Goal: Task Accomplishment & Management: Use online tool/utility

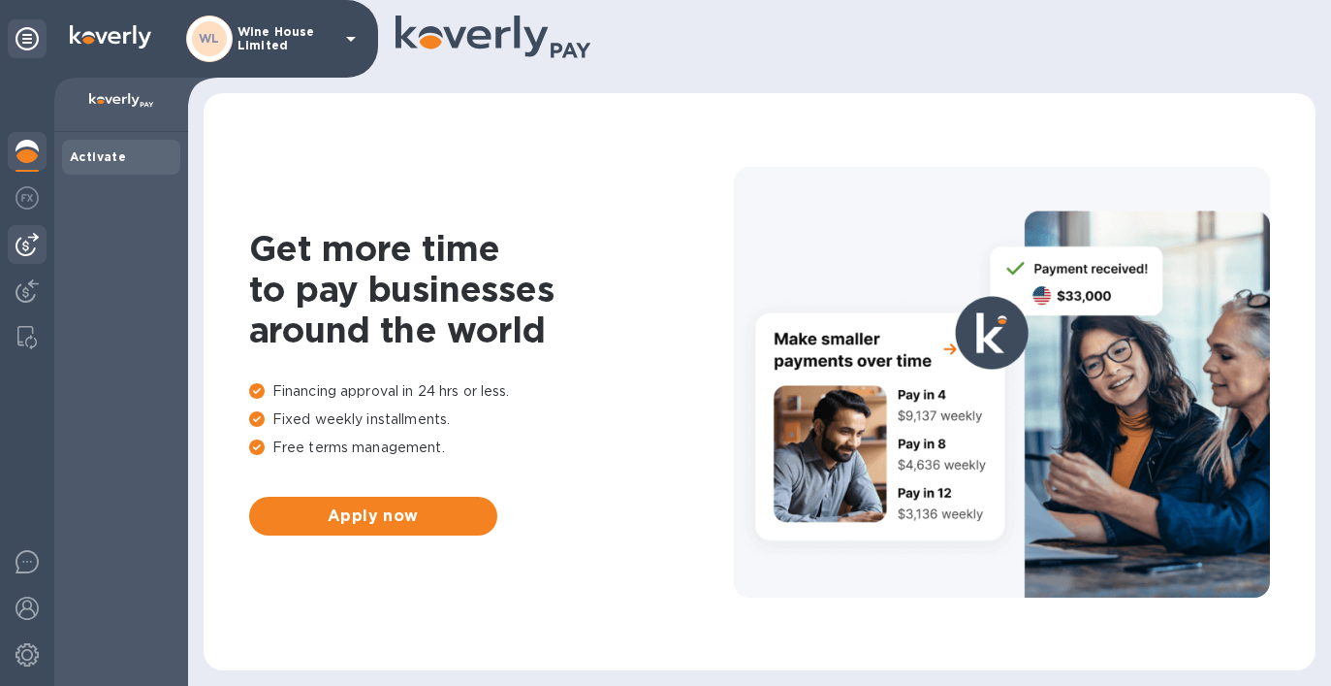
click at [28, 243] on img at bounding box center [27, 244] width 23 height 23
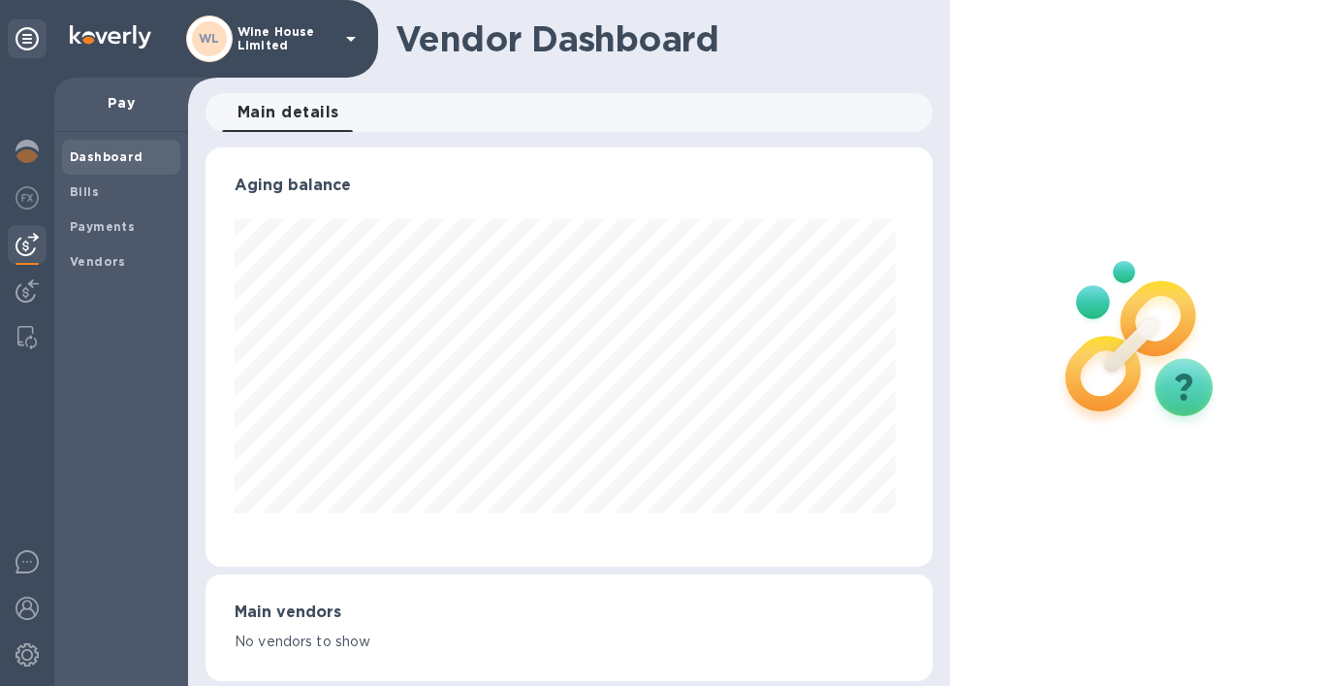
scroll to position [419, 720]
click at [92, 259] on b "Vendors" at bounding box center [98, 261] width 56 height 15
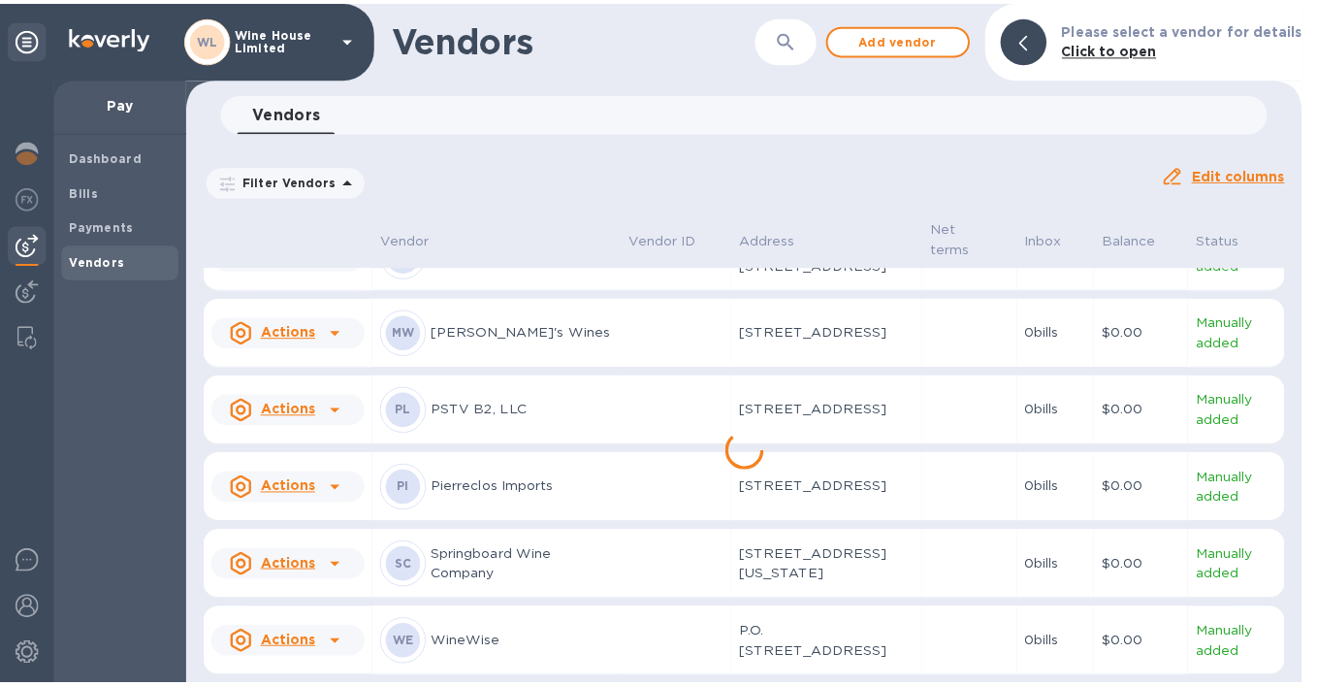
scroll to position [675, 0]
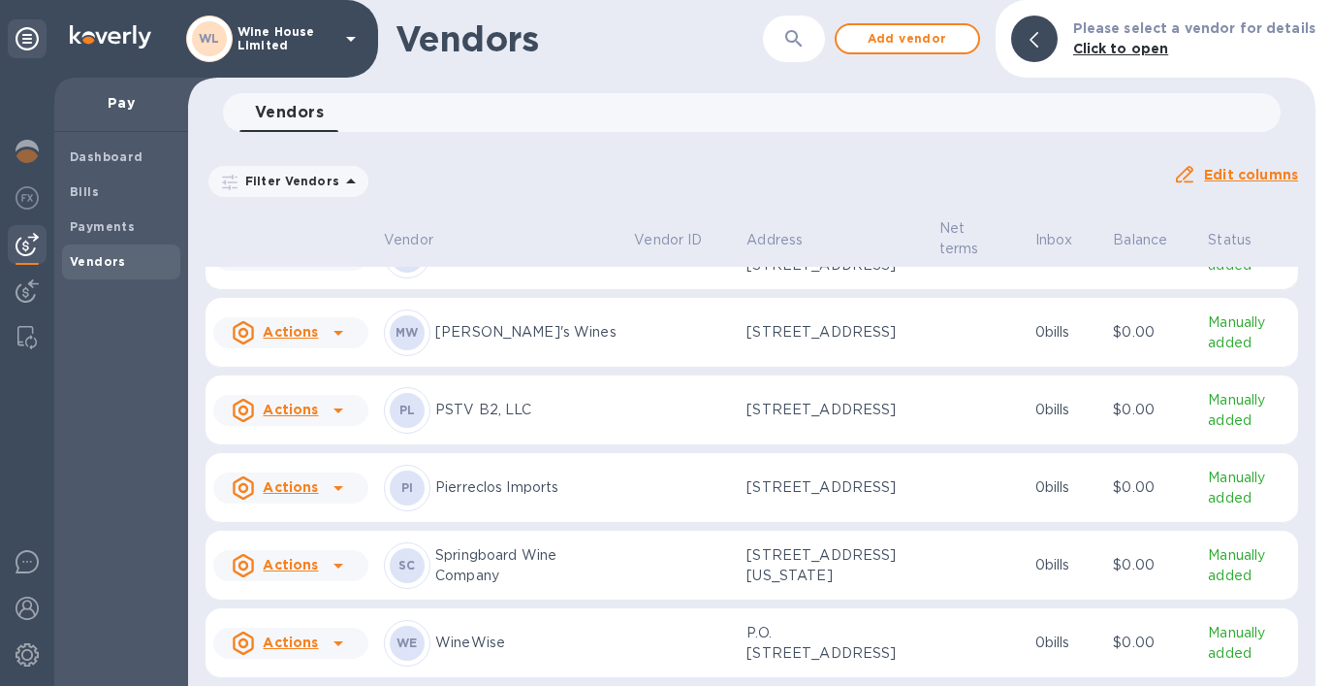
click at [315, 560] on u "Actions" at bounding box center [290, 565] width 55 height 16
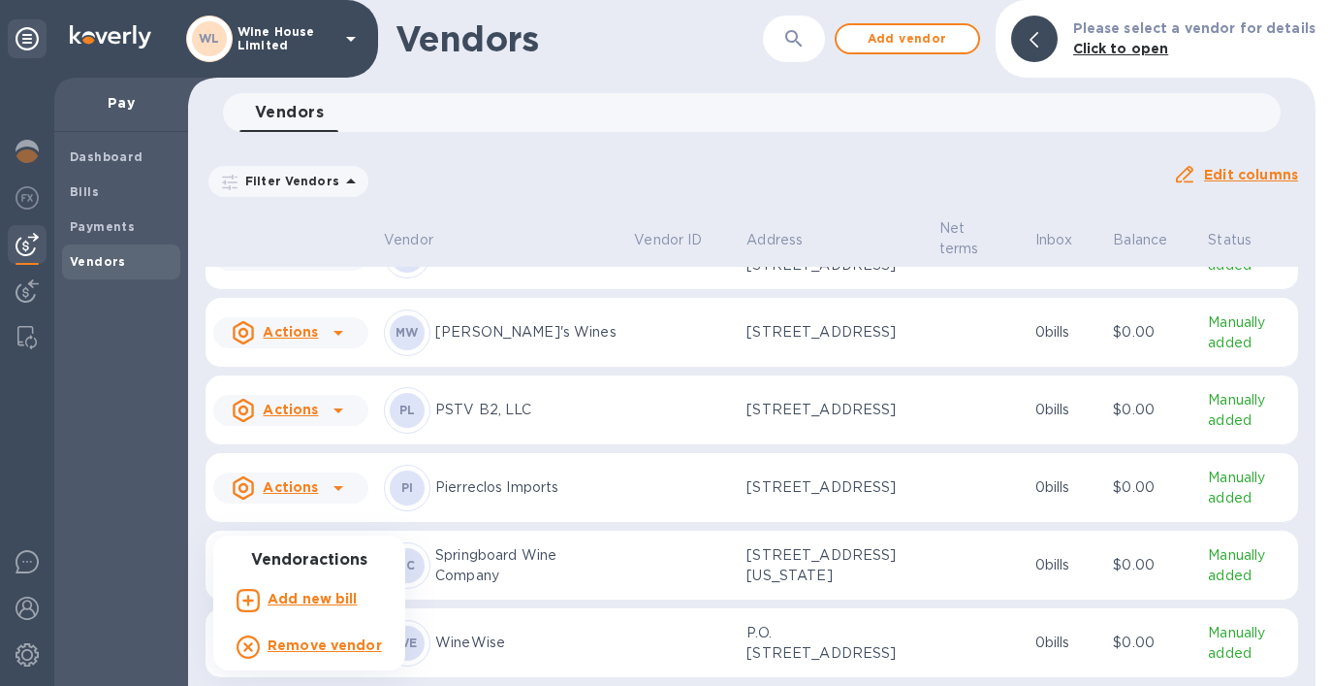
click at [315, 597] on b "Add new bill" at bounding box center [313, 599] width 90 height 16
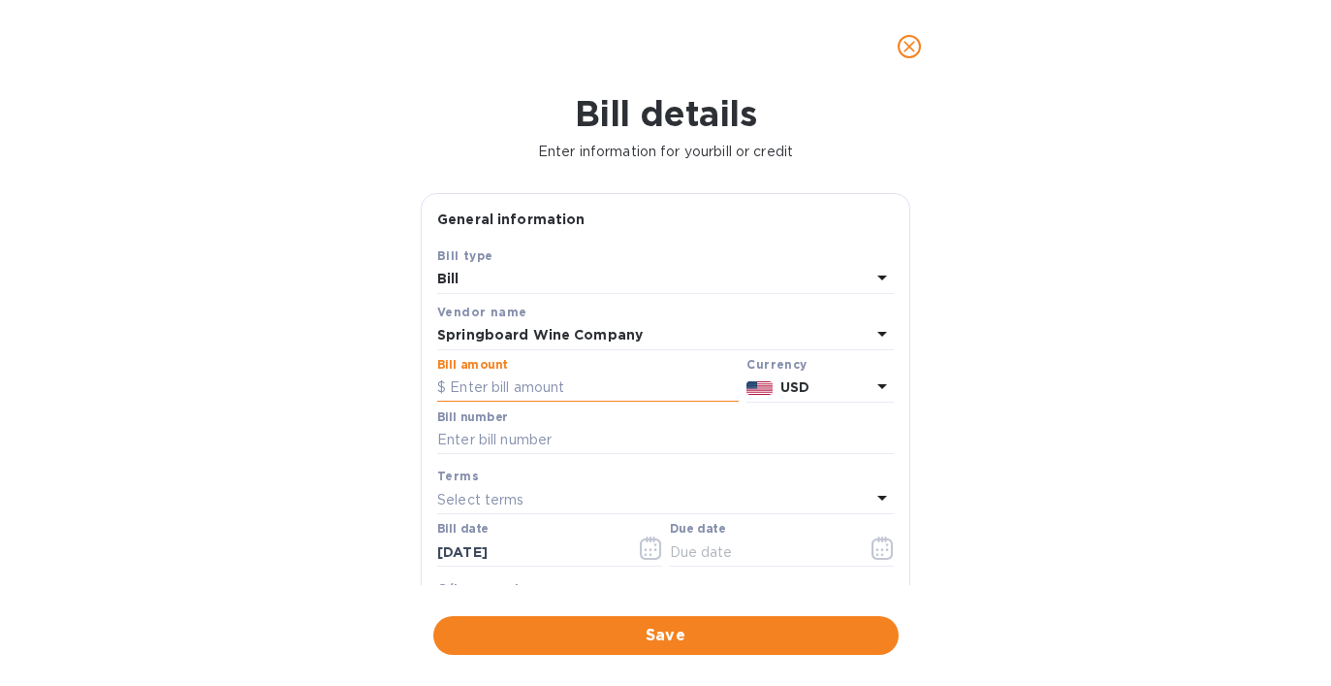
click at [505, 394] on input "text" at bounding box center [588, 387] width 302 height 29
type input "1,265.40"
click at [466, 445] on input "text" at bounding box center [665, 440] width 457 height 29
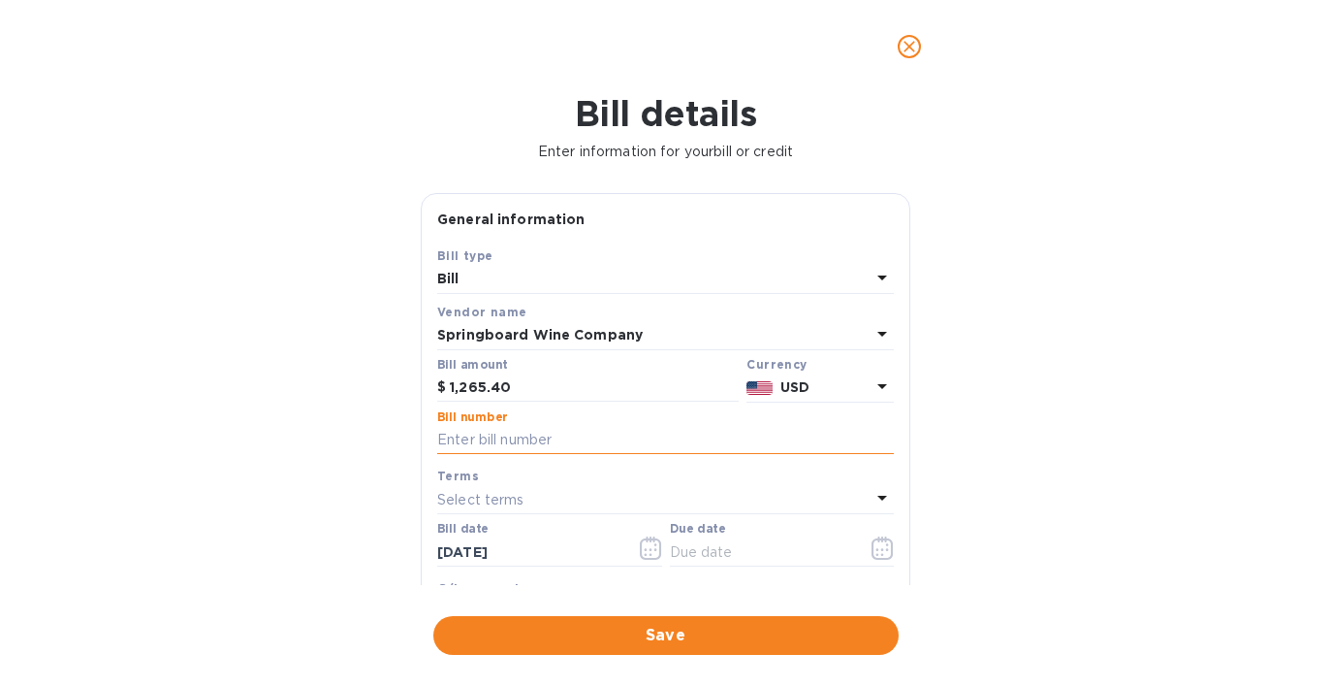
click at [466, 445] on input "text" at bounding box center [665, 440] width 457 height 29
type input "185958"
click at [882, 550] on icon "button" at bounding box center [883, 547] width 22 height 23
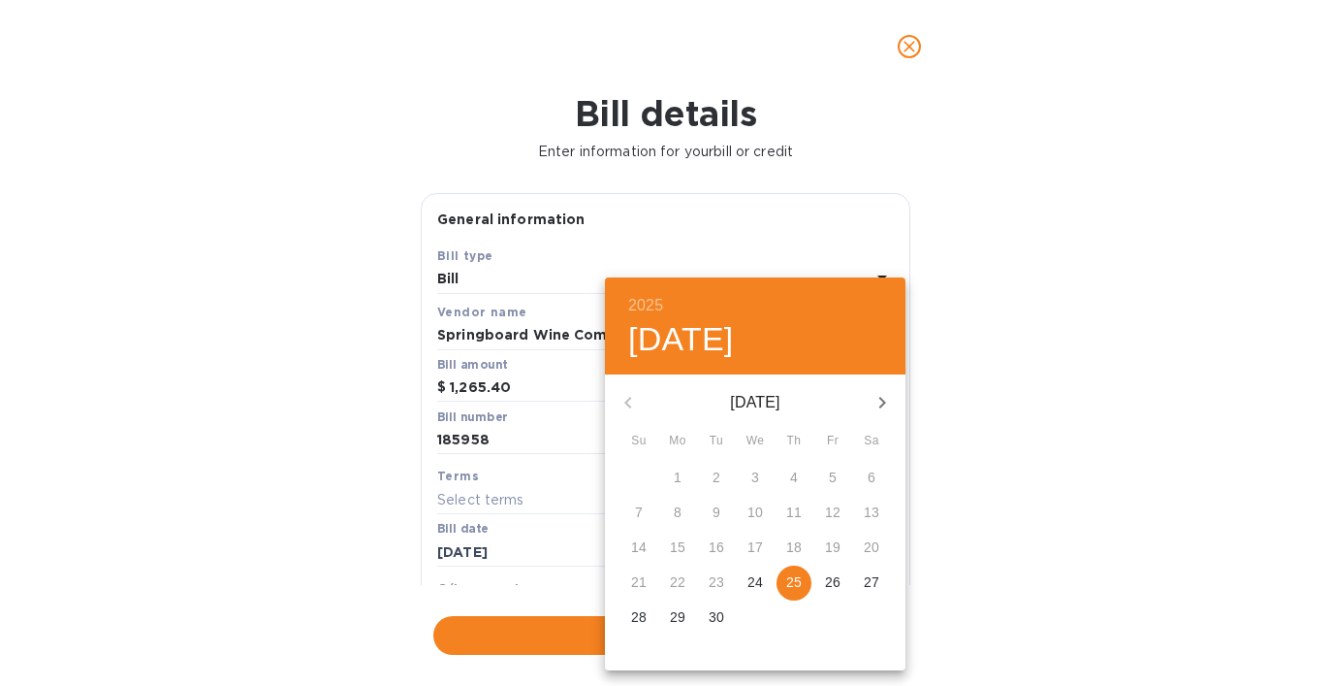
click at [787, 578] on p "25" at bounding box center [794, 581] width 16 height 19
type input "[DATE]"
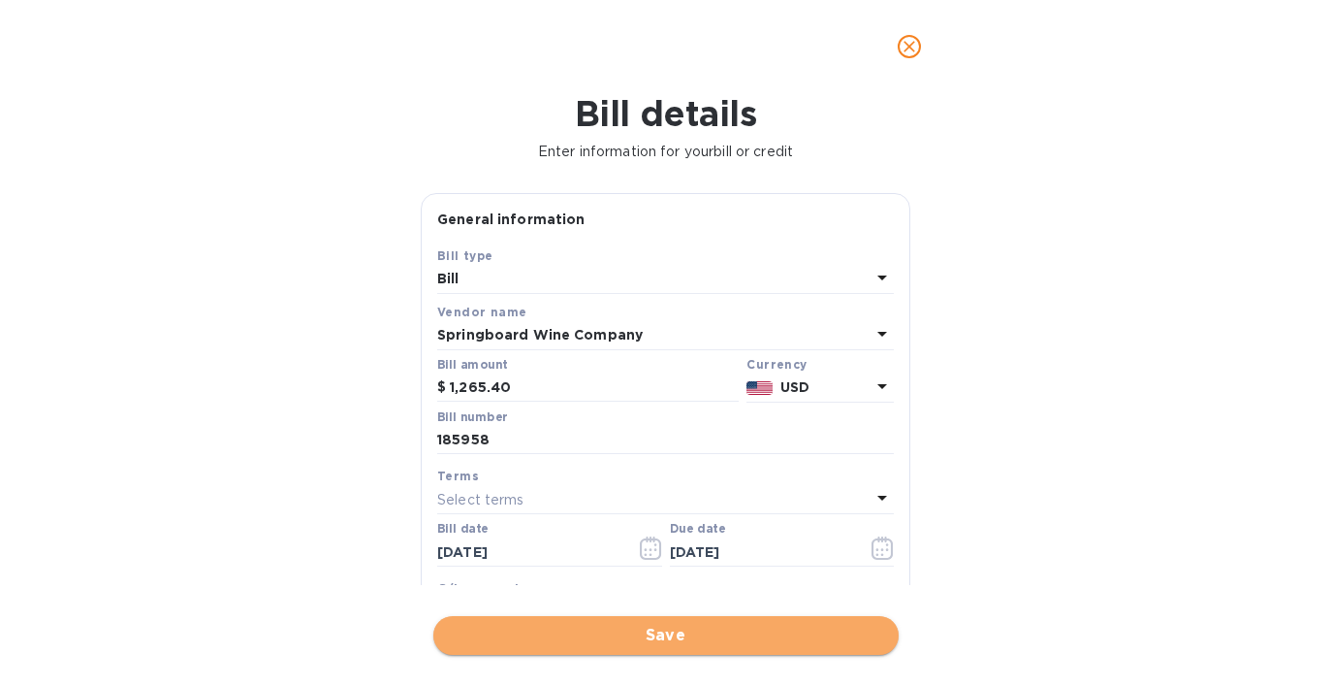
click at [651, 641] on span "Save" at bounding box center [666, 635] width 434 height 23
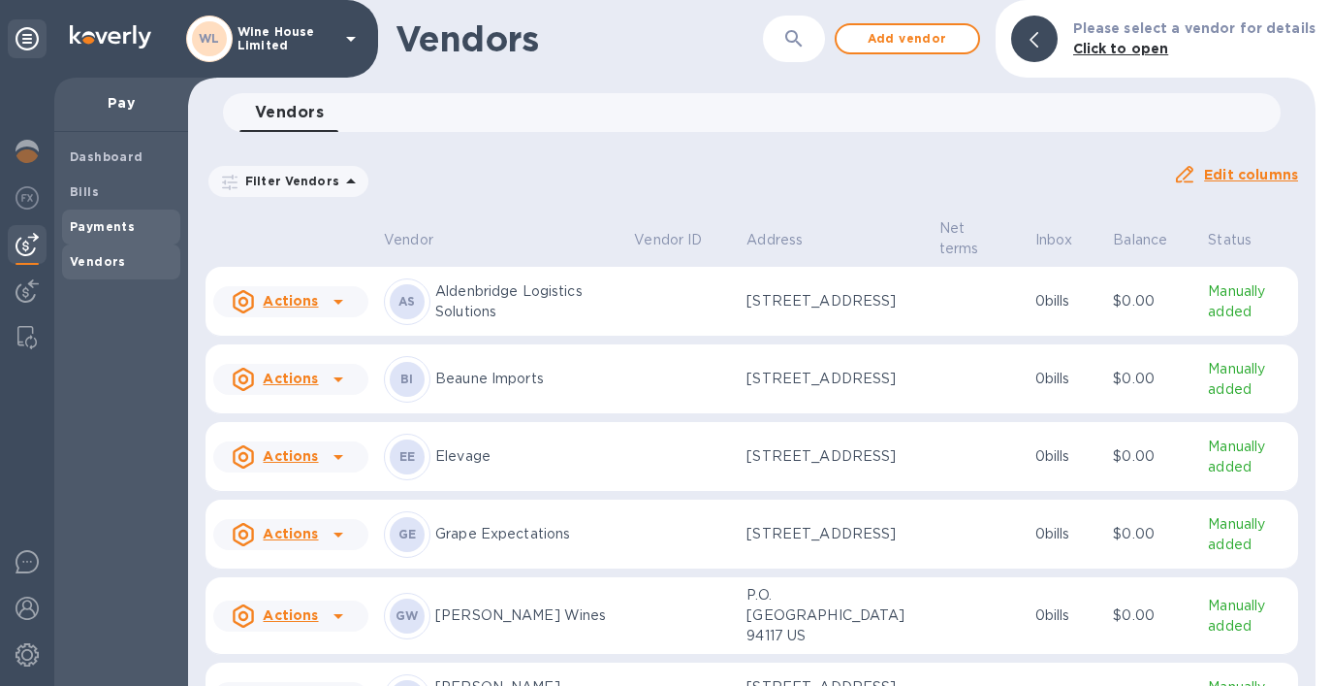
click at [102, 221] on b "Payments" at bounding box center [102, 226] width 65 height 15
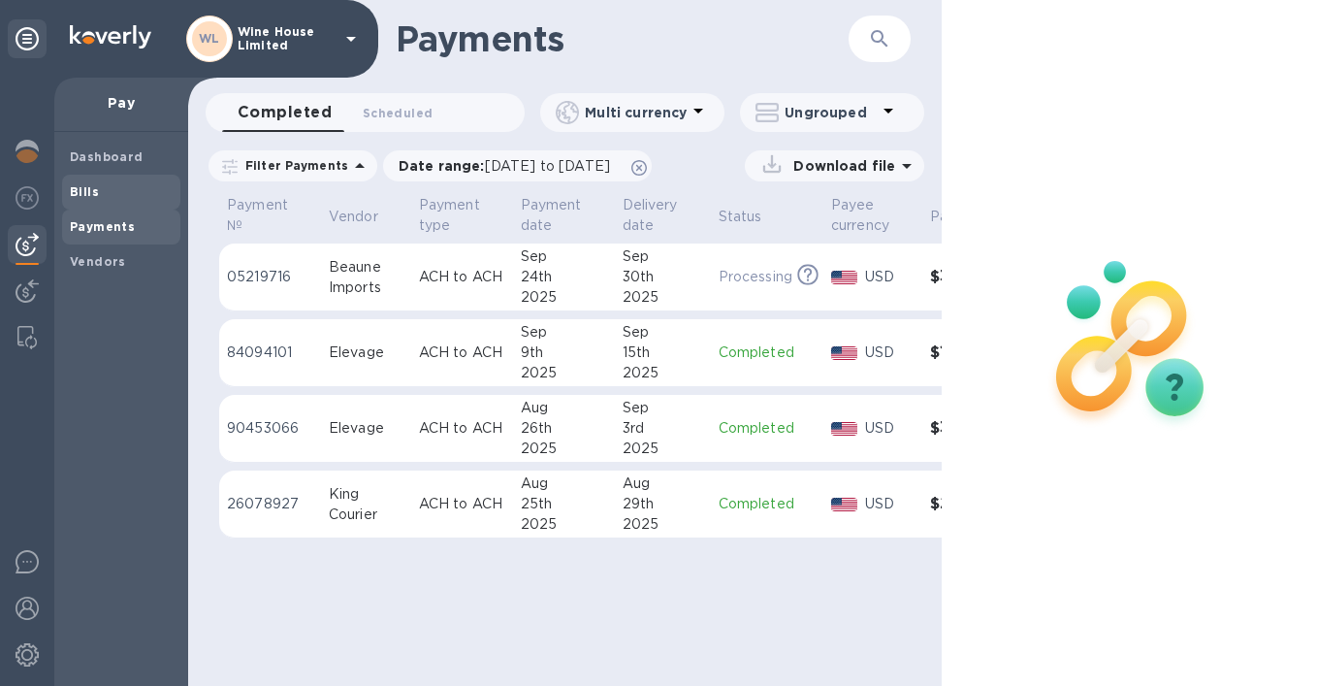
click at [96, 193] on b "Bills" at bounding box center [84, 191] width 29 height 15
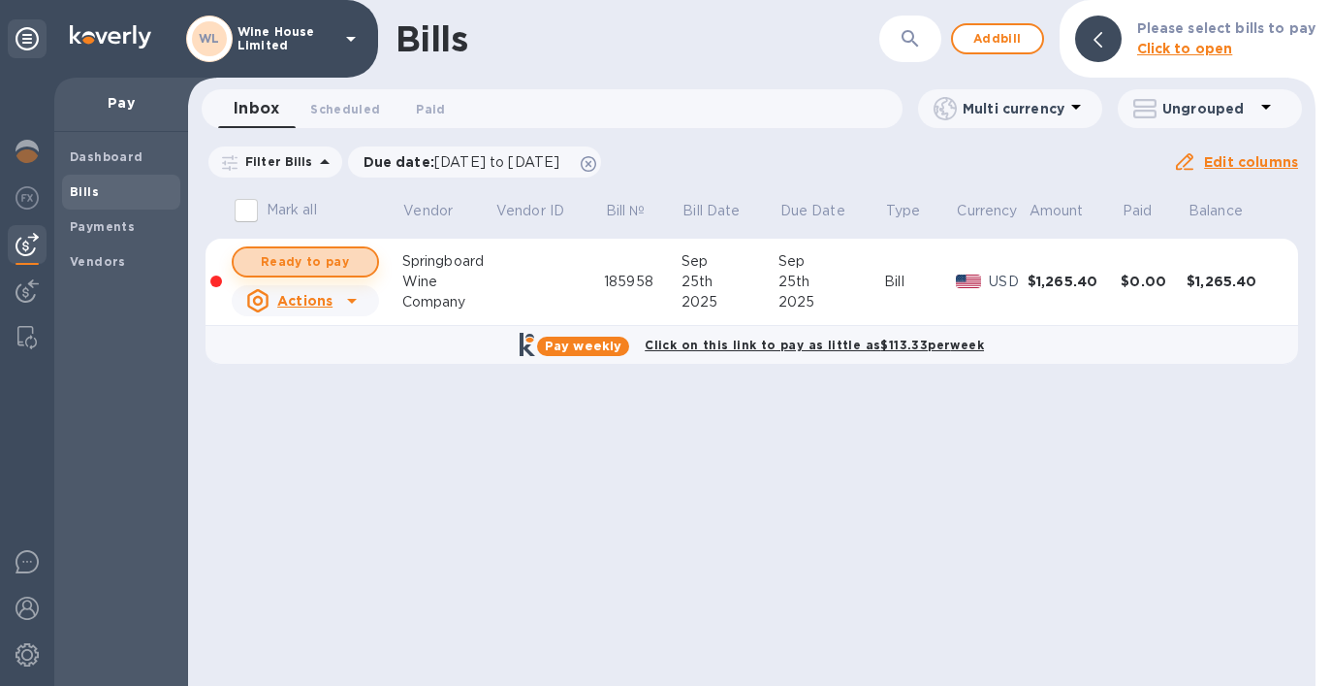
click at [332, 257] on span "Ready to pay" at bounding box center [305, 261] width 112 height 23
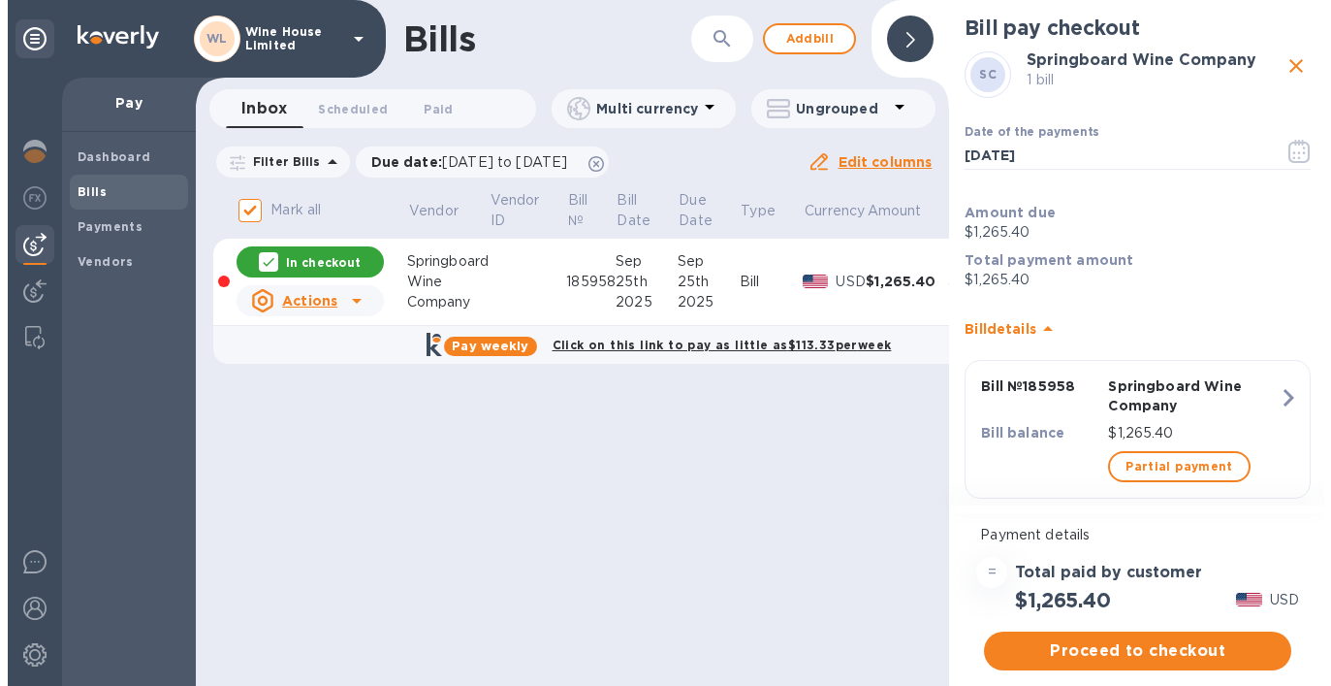
scroll to position [30, 0]
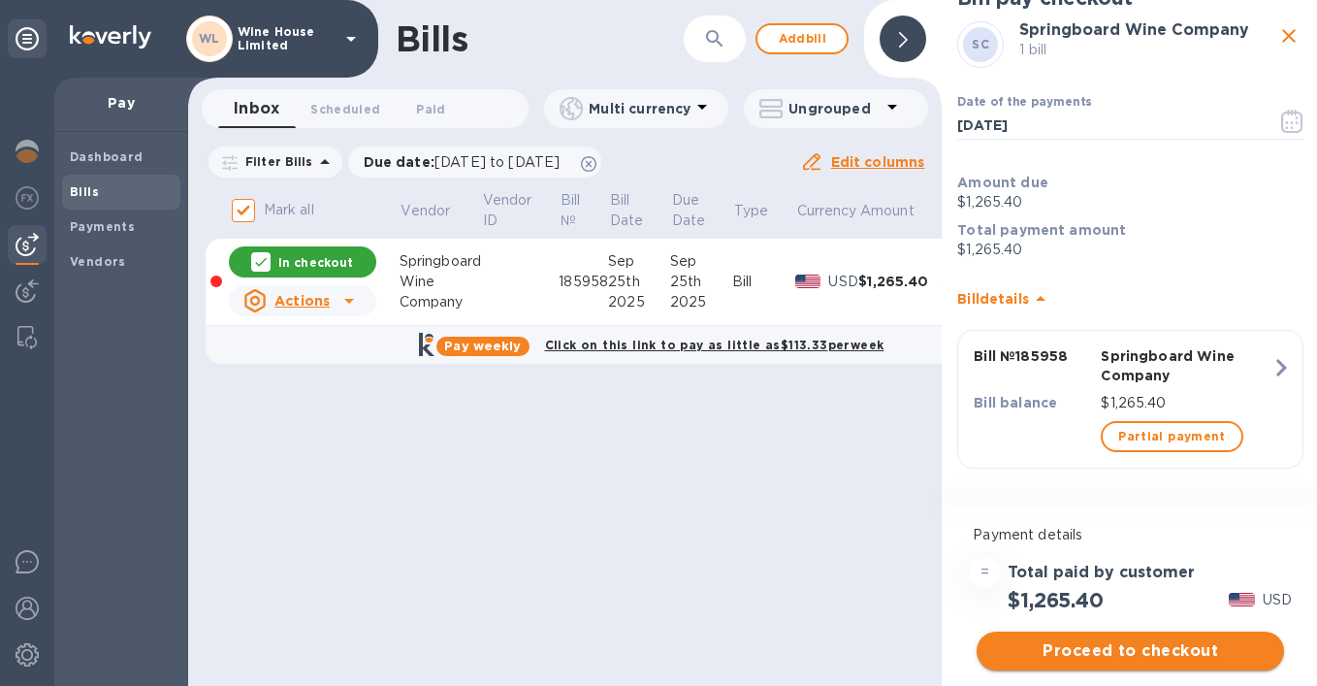
click at [1136, 649] on span "Proceed to checkout" at bounding box center [1130, 650] width 276 height 23
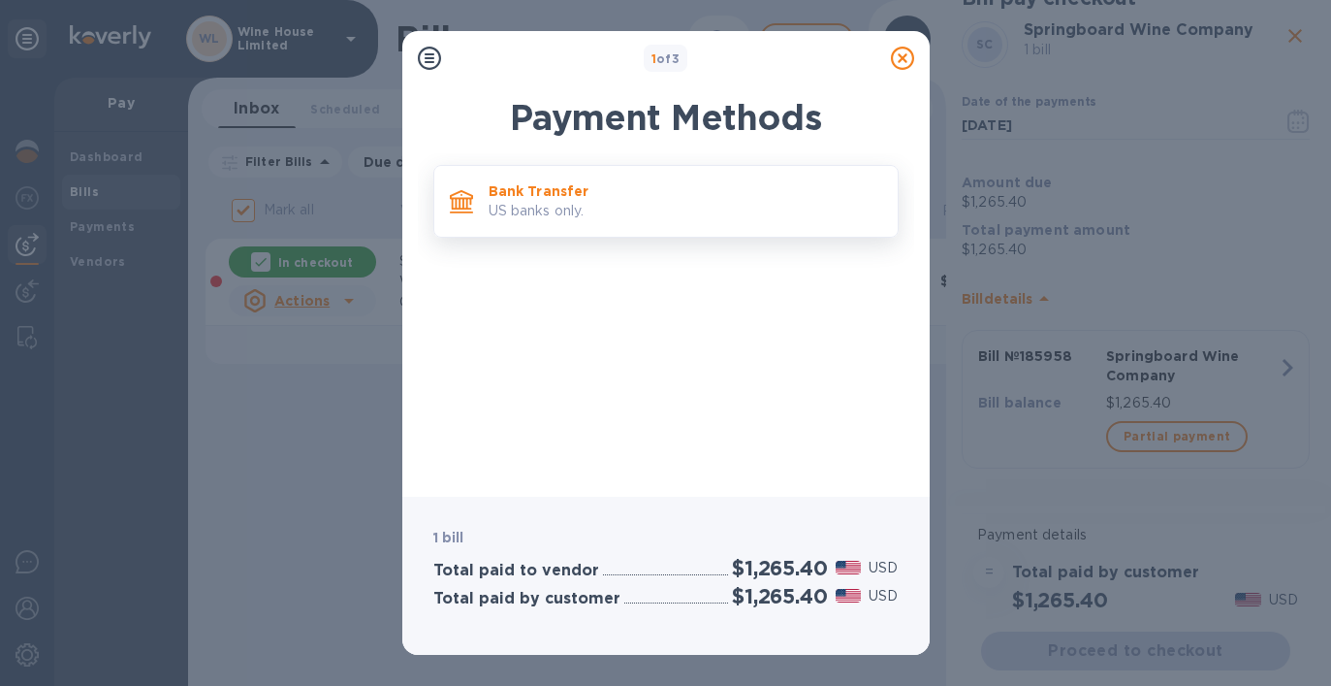
click at [664, 208] on p "US banks only." at bounding box center [686, 211] width 394 height 20
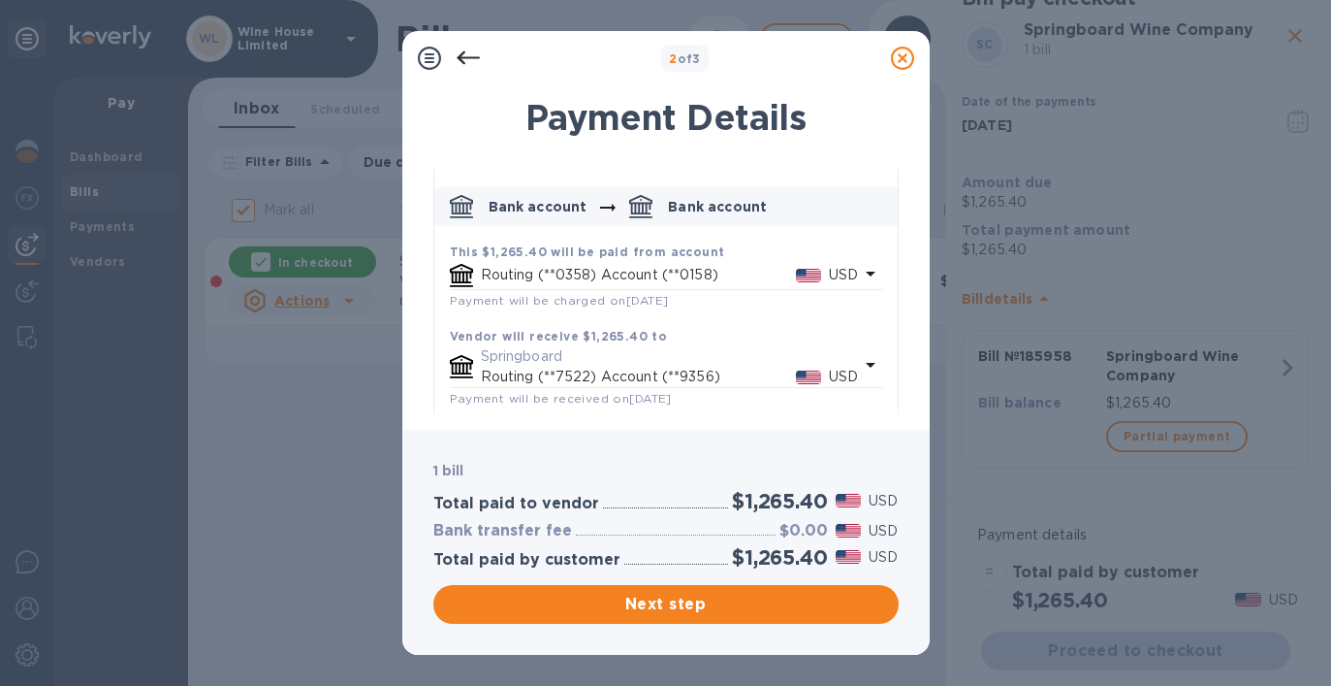
scroll to position [88, 0]
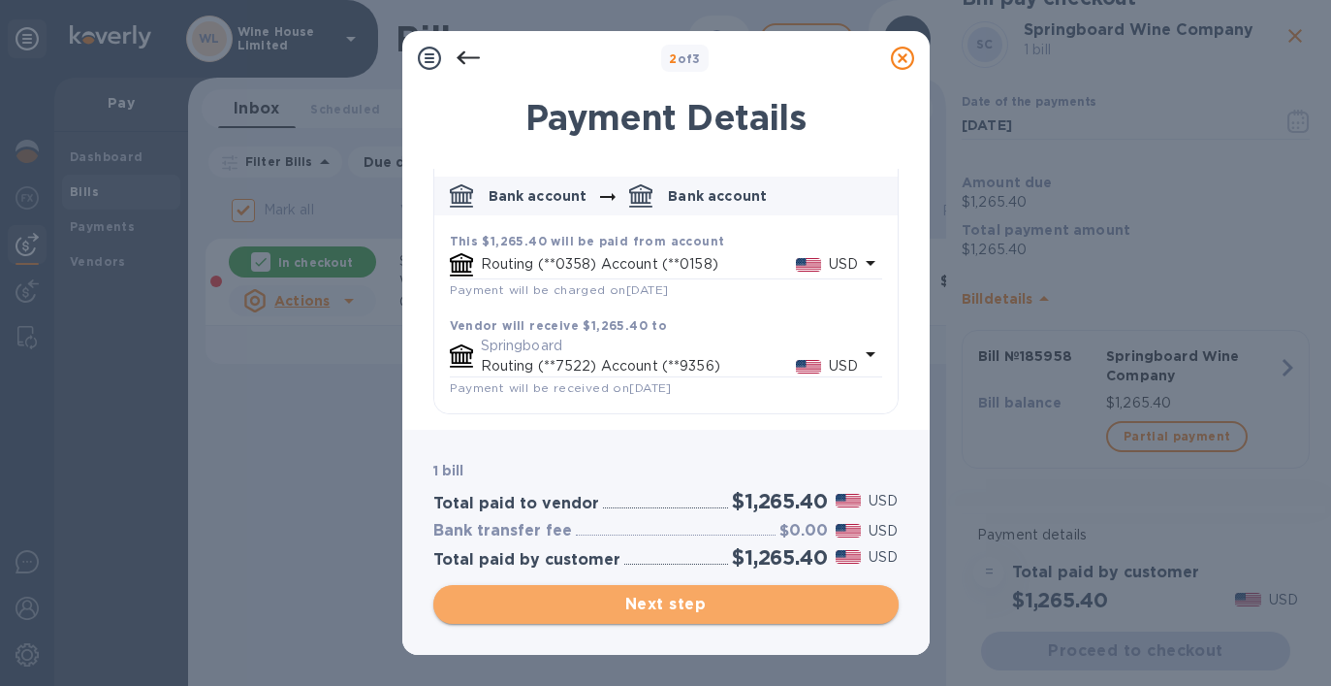
click at [699, 610] on span "Next step" at bounding box center [666, 604] width 434 height 23
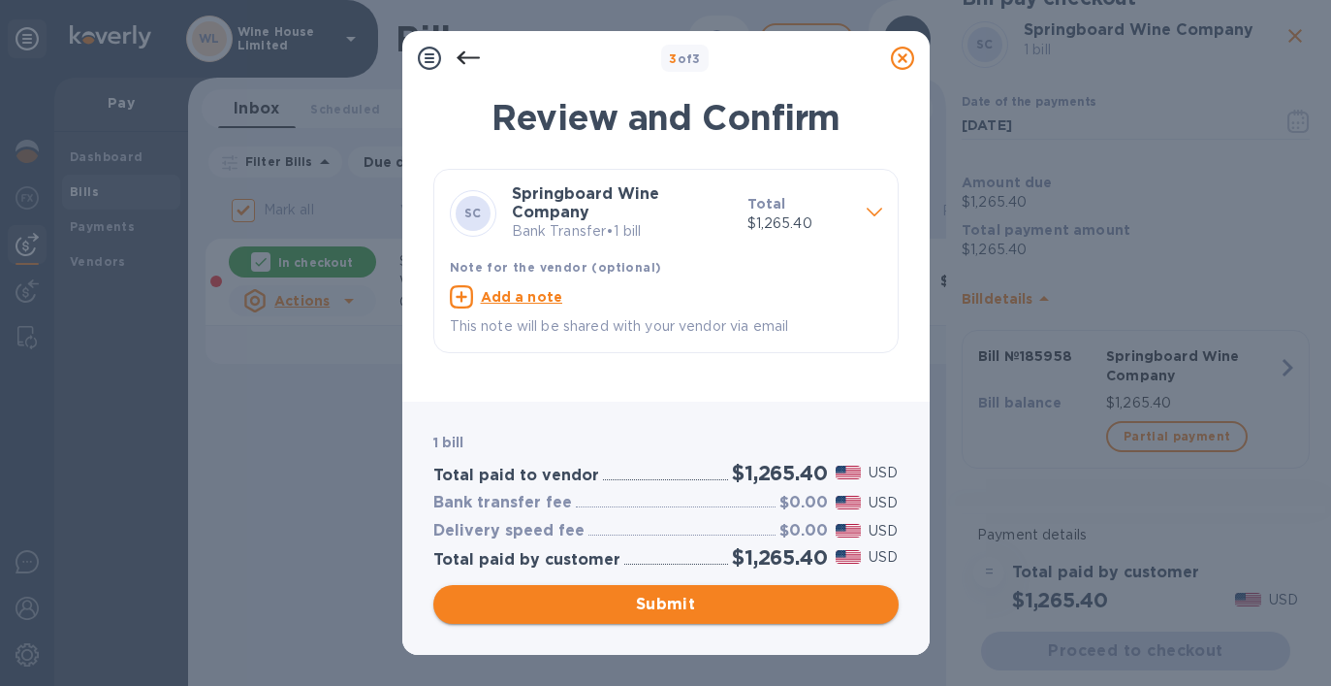
click at [666, 601] on span "Submit" at bounding box center [666, 604] width 434 height 23
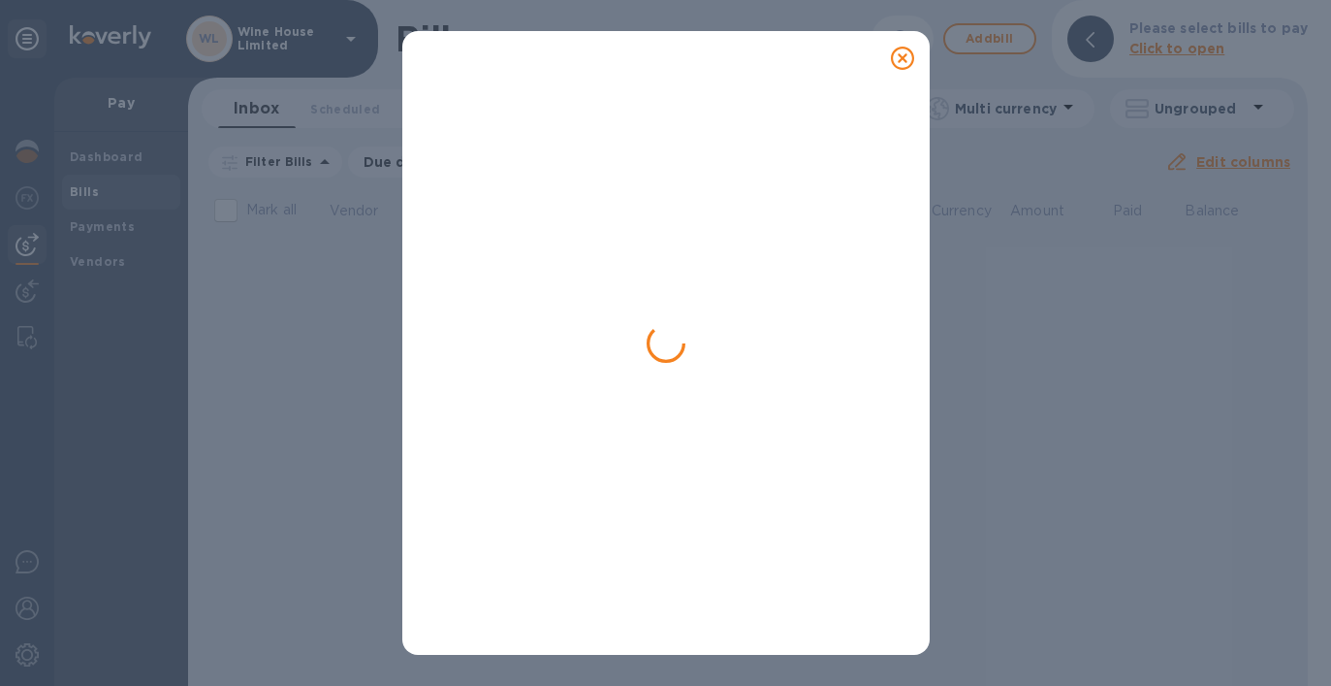
checkbox input "false"
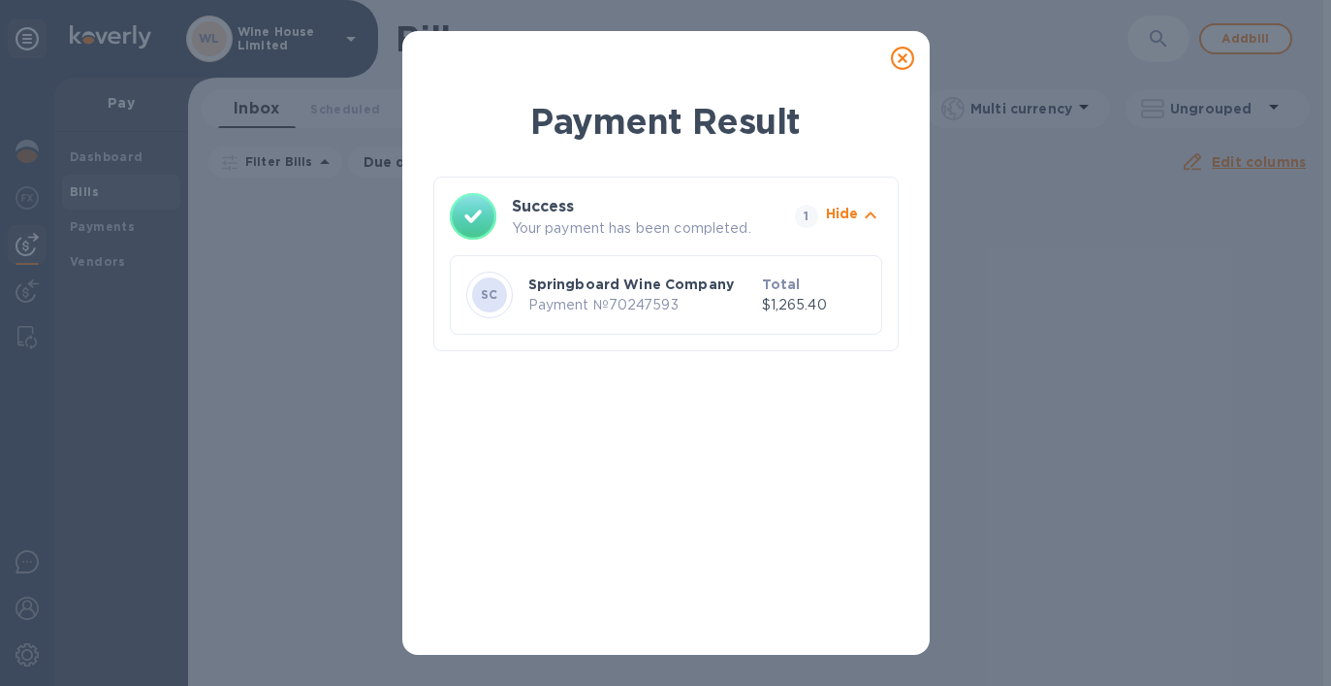
click at [904, 58] on icon at bounding box center [902, 58] width 23 height 23
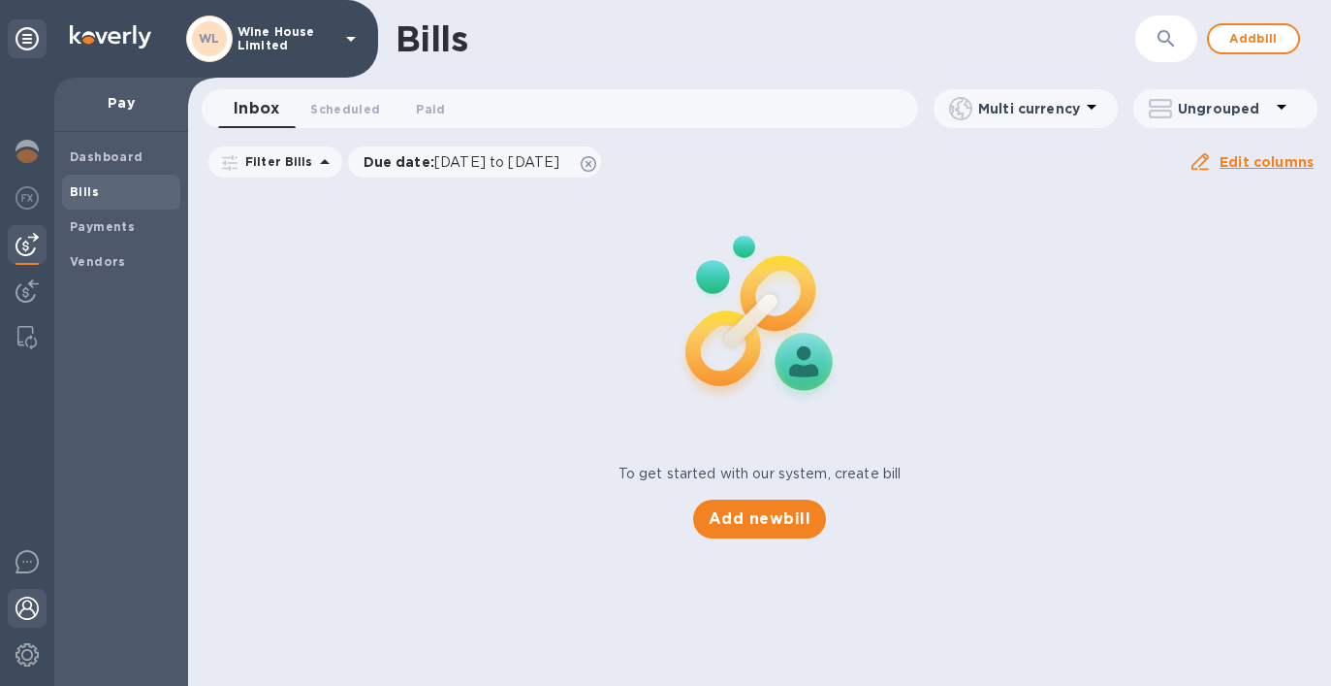
click at [21, 609] on img at bounding box center [27, 607] width 23 height 23
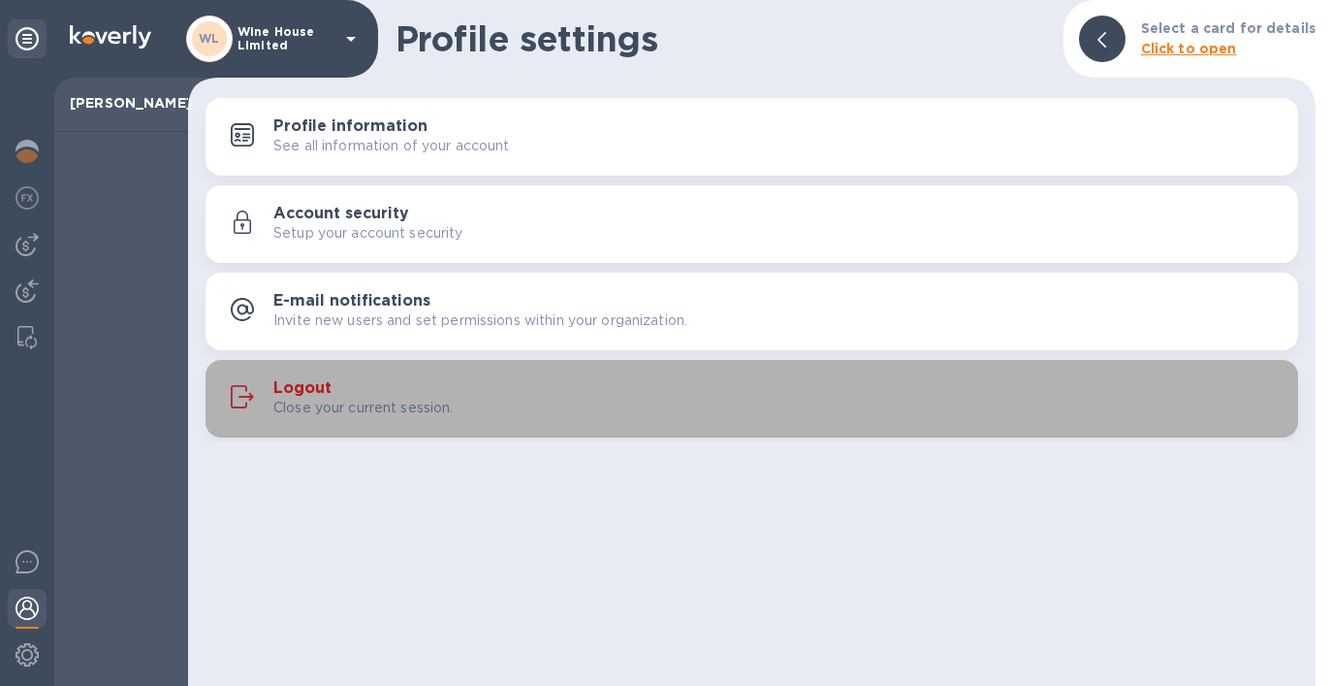
click at [298, 388] on h3 "Logout" at bounding box center [302, 388] width 58 height 18
